Goal: Register for event/course

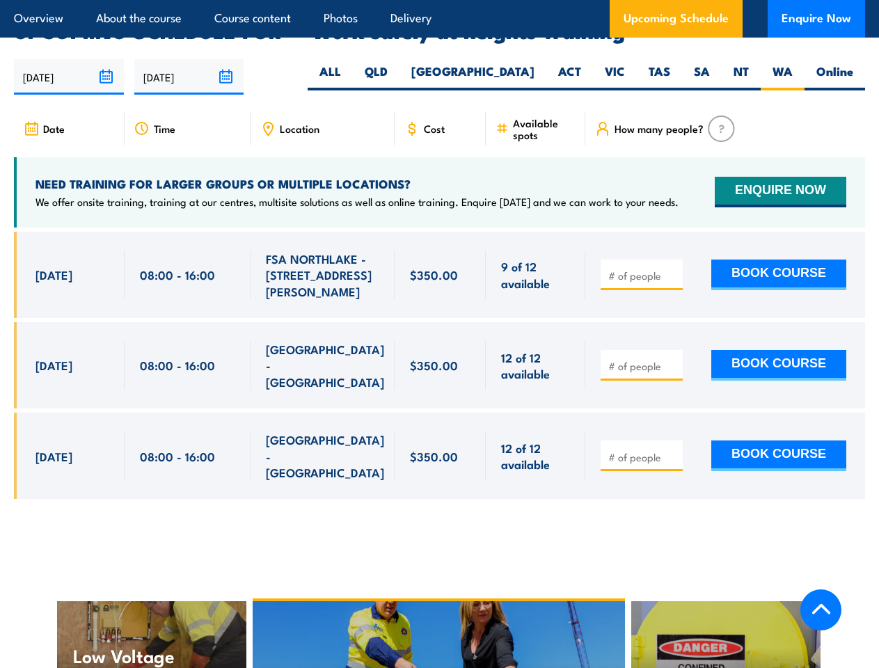
click at [439, 0] on article "Overview About the course Course content Photos Delivery Upcoming Schedule Enqu…" at bounding box center [439, 19] width 851 height 38
click at [69, 59] on input "[DATE]" at bounding box center [69, 77] width 110 height 36
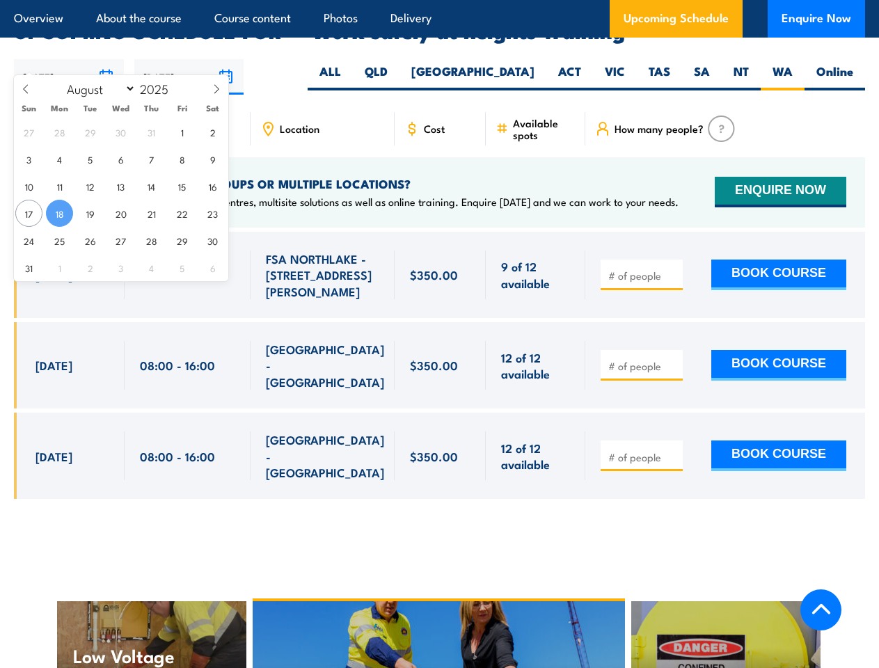
click at [189, 59] on input "[DATE]" at bounding box center [189, 77] width 110 height 36
